Goal: Task Accomplishment & Management: Use online tool/utility

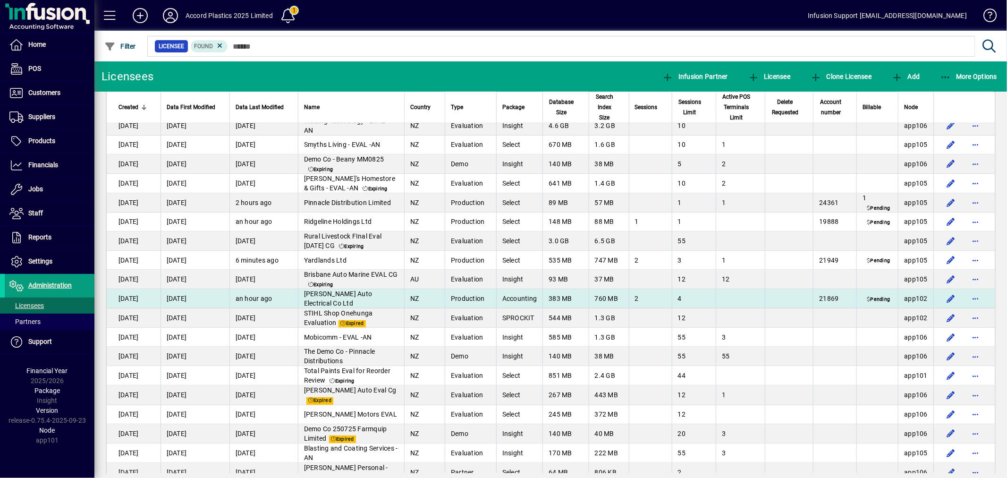
scroll to position [576, 0]
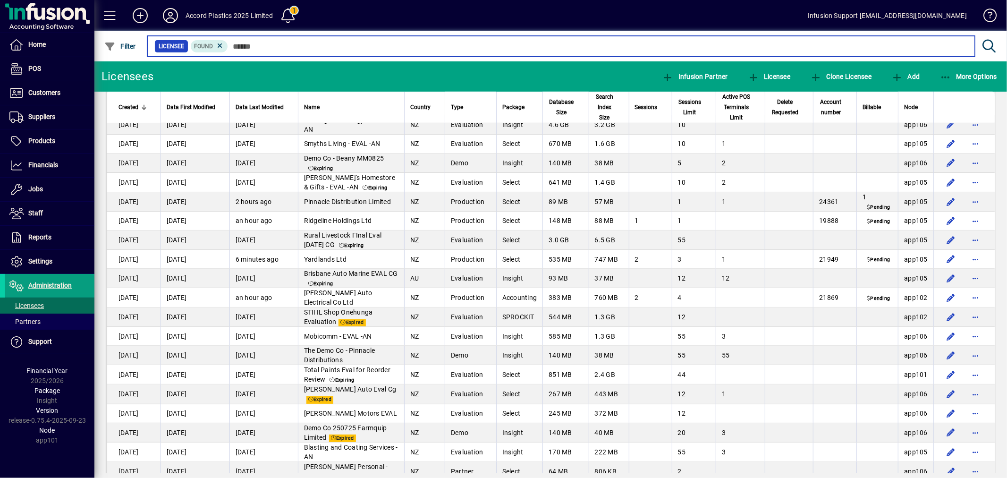
click at [297, 44] on input "text" at bounding box center [597, 46] width 739 height 13
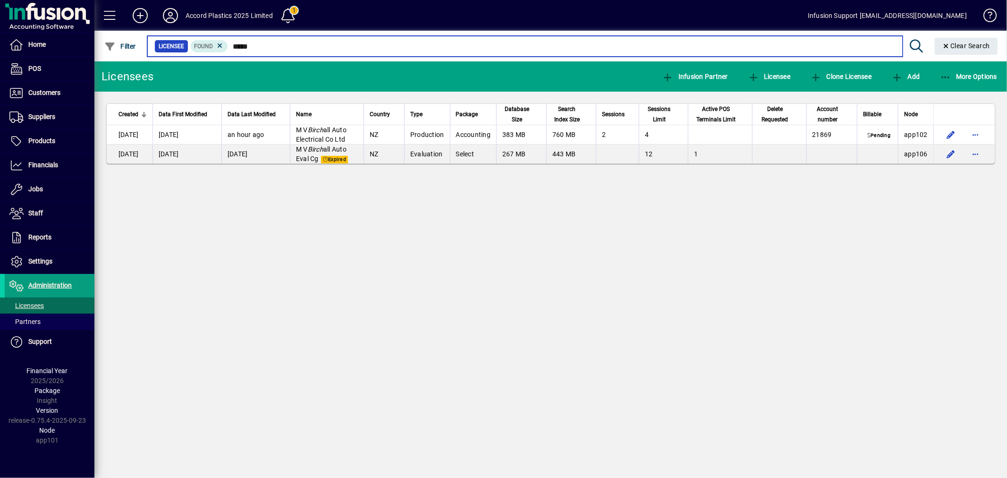
type input "*****"
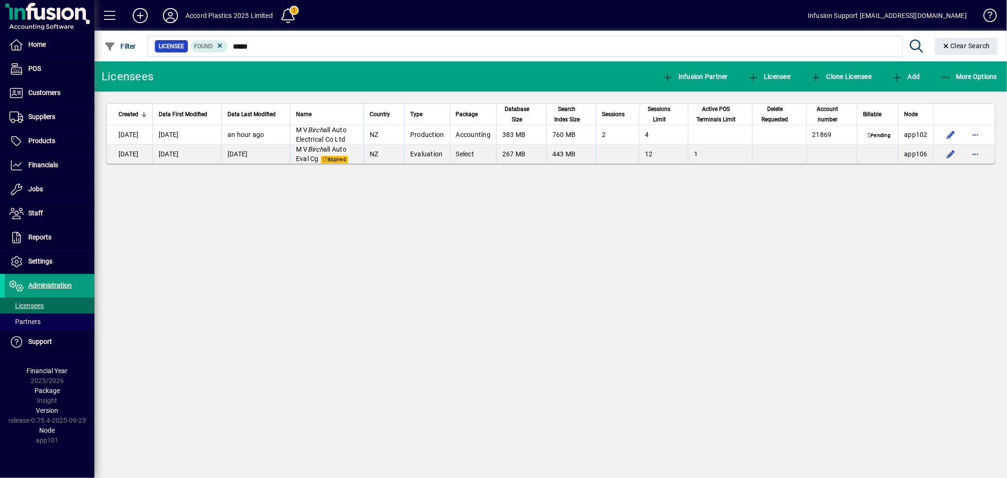
click at [572, 222] on div "Licensees Infusion Partner Licensee Clone Licensee Add More Options Created Dat…" at bounding box center [550, 269] width 913 height 416
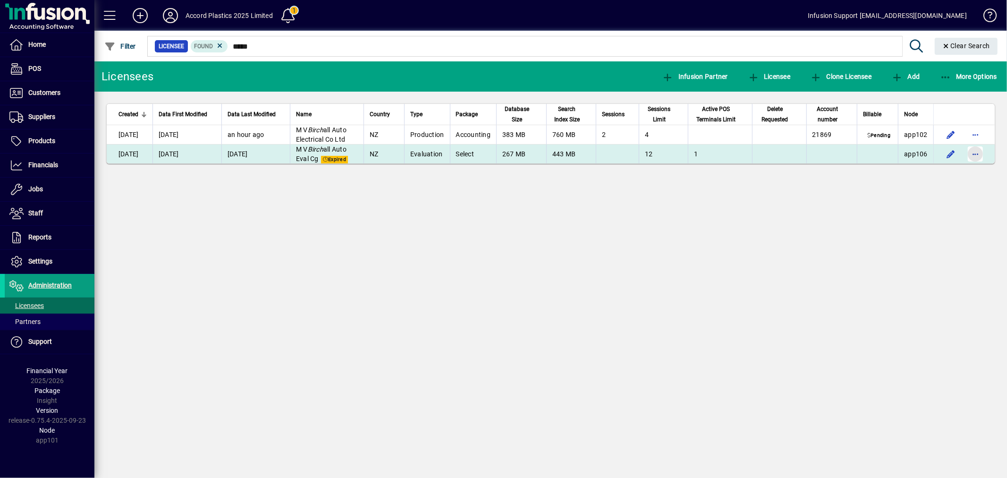
click at [975, 152] on span "button" at bounding box center [975, 154] width 23 height 23
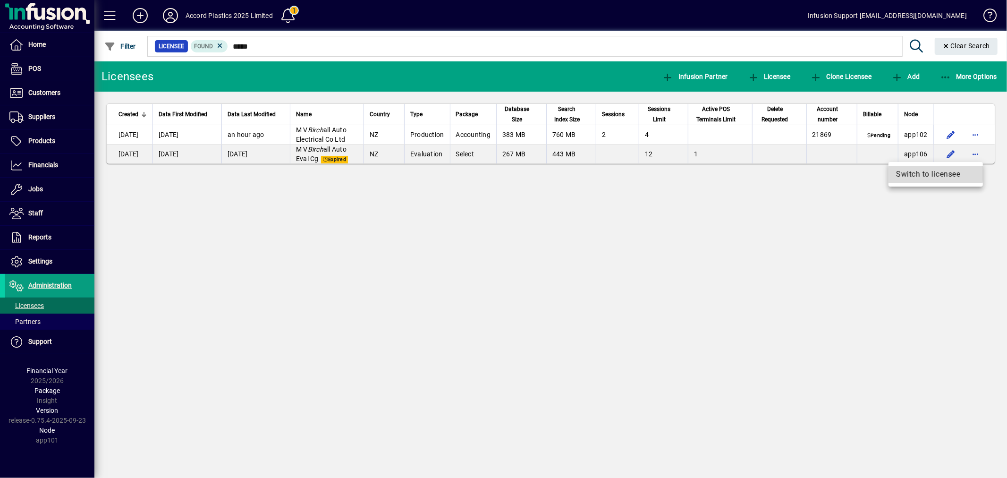
click at [931, 170] on span "Switch to licensee" at bounding box center [935, 174] width 79 height 11
